Goal: Find specific page/section: Find specific page/section

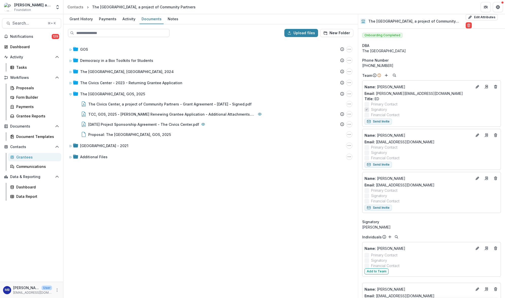
click at [80, 34] on input at bounding box center [119, 33] width 102 height 8
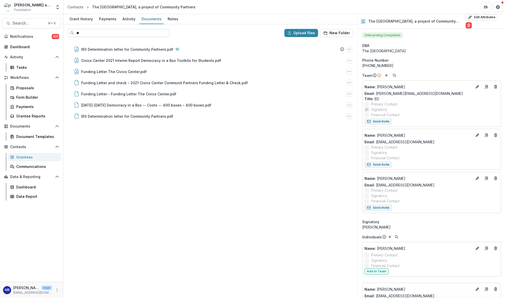
type input "*"
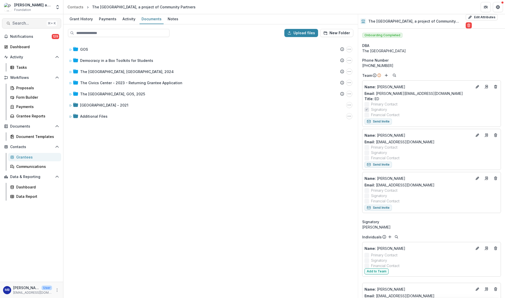
click at [18, 22] on span "Search..." at bounding box center [28, 23] width 32 height 5
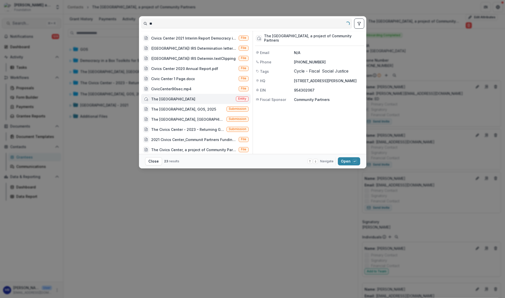
type input "*"
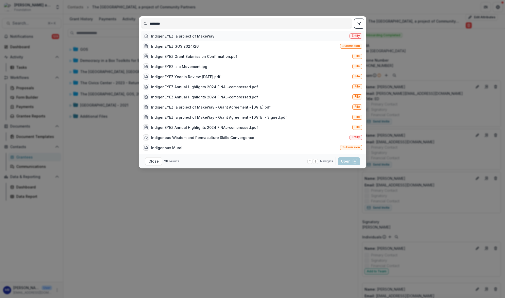
type input "********"
click at [158, 39] on div "IndigenEYEZ, a project of MakeWay" at bounding box center [182, 35] width 63 height 5
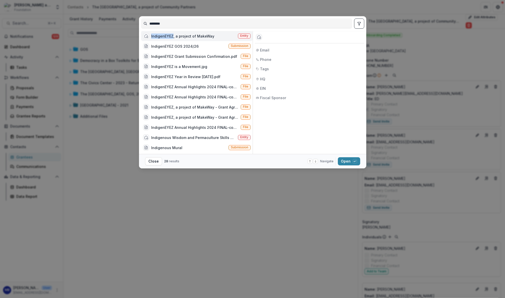
click at [158, 39] on div "IndigenEYEZ, a project of MakeWay" at bounding box center [182, 35] width 63 height 5
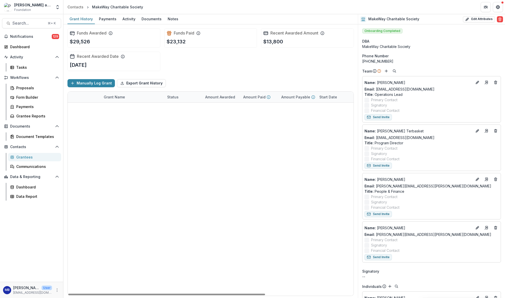
click at [120, 108] on link "IndigenEYEZ GOS 2024/26" at bounding box center [127, 108] width 47 height 5
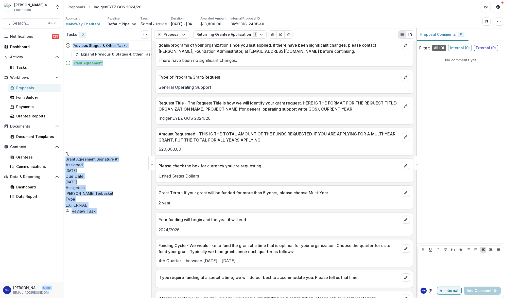
scroll to position [920, 0]
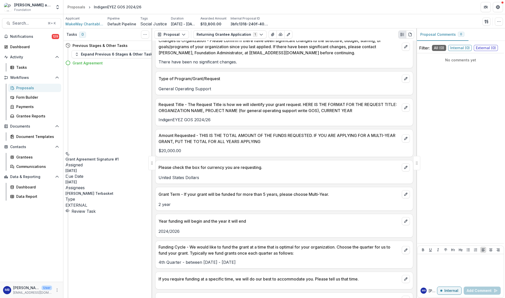
click at [147, 114] on div "Previous Stages & Other Tasks Expand Previous 6 Stages & Other Tasks Grant Agre…" at bounding box center [107, 169] width 89 height 257
